Goal: Check status

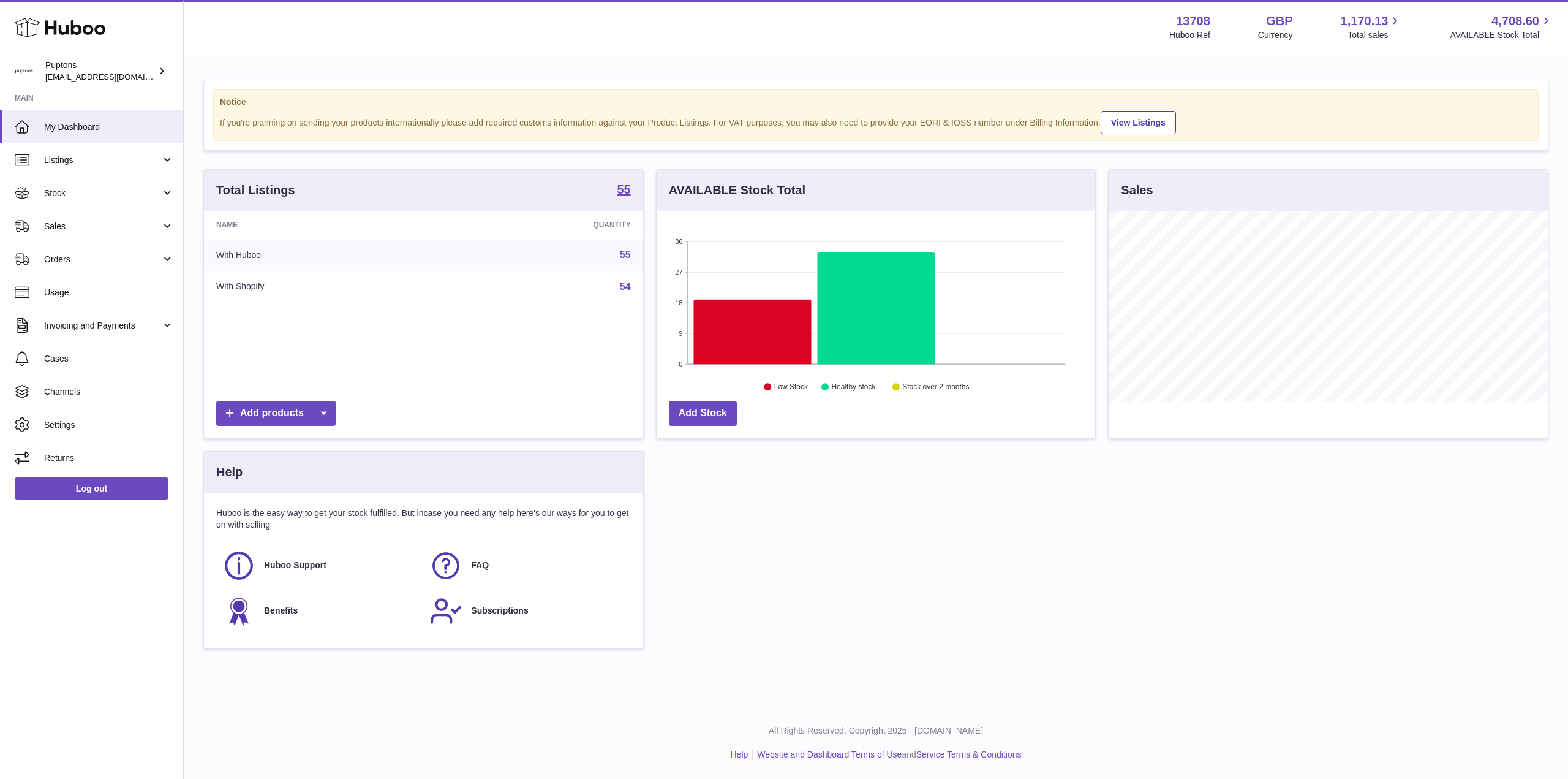
scroll to position [191, 438]
click at [63, 189] on span "Stock" at bounding box center [103, 193] width 117 height 12
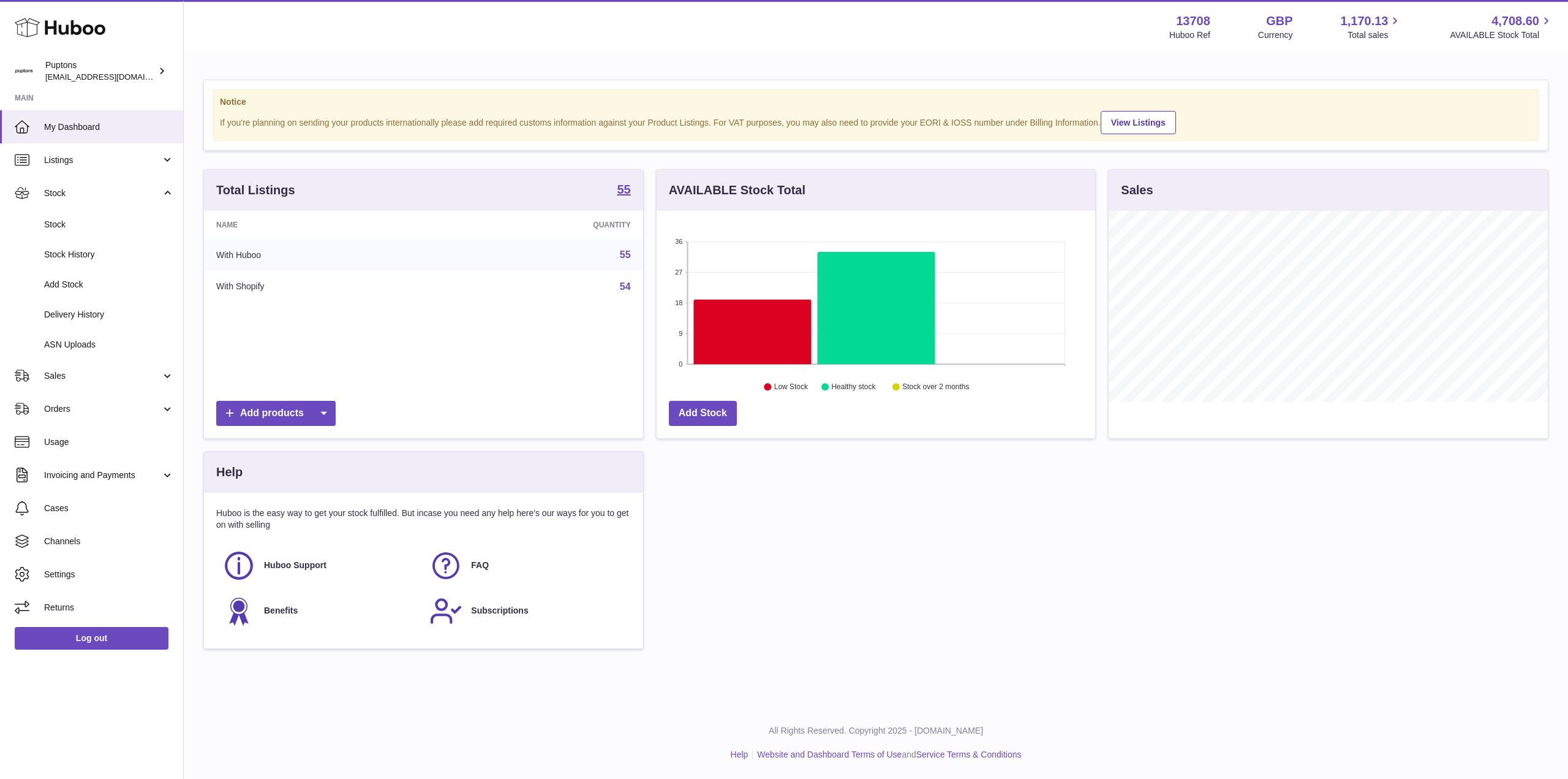
click at [75, 317] on span "Delivery History" at bounding box center [109, 315] width 130 height 12
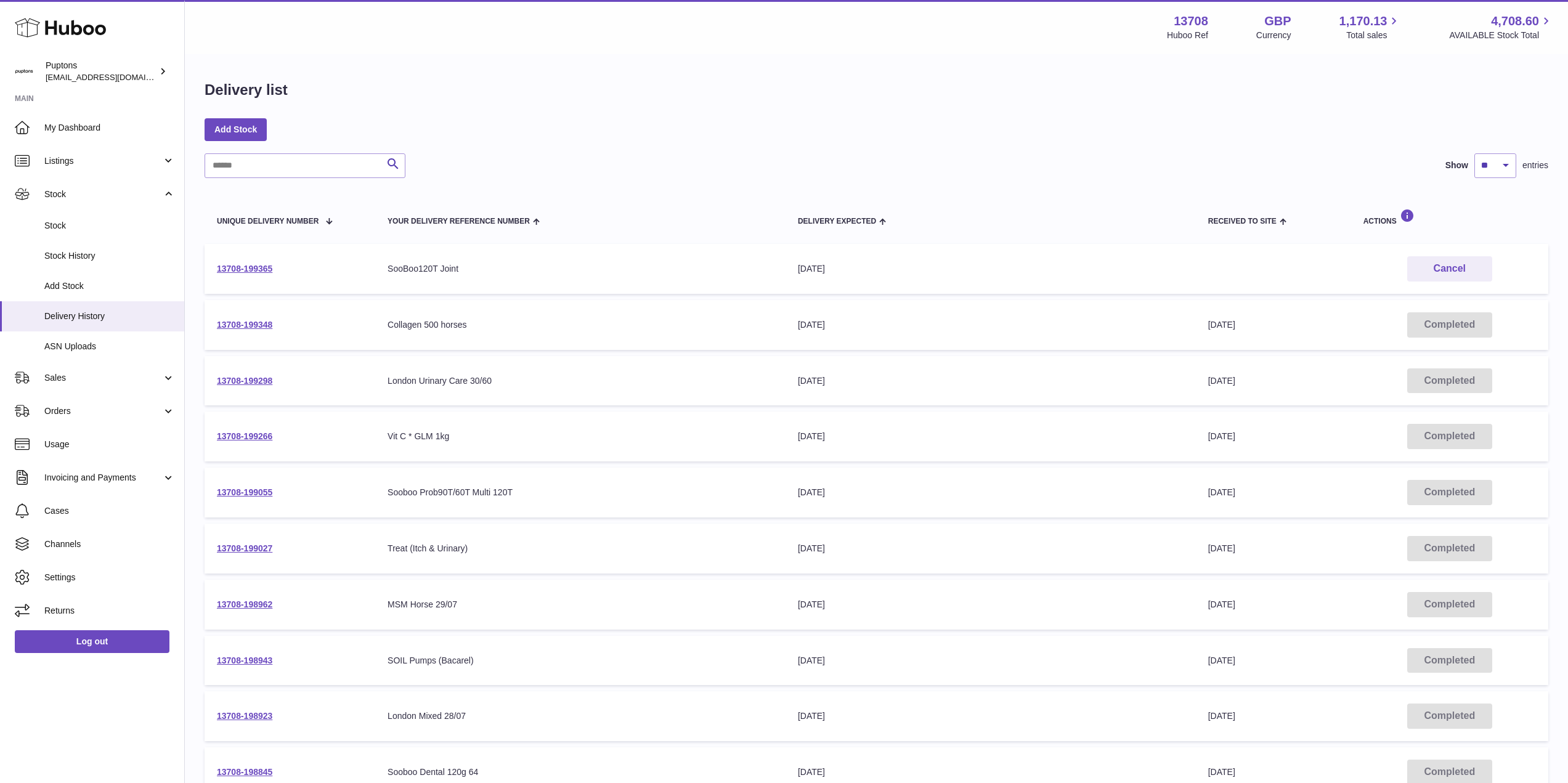
click at [269, 266] on link "13708-199365" at bounding box center [244, 268] width 55 height 10
